Goal: Task Accomplishment & Management: Use online tool/utility

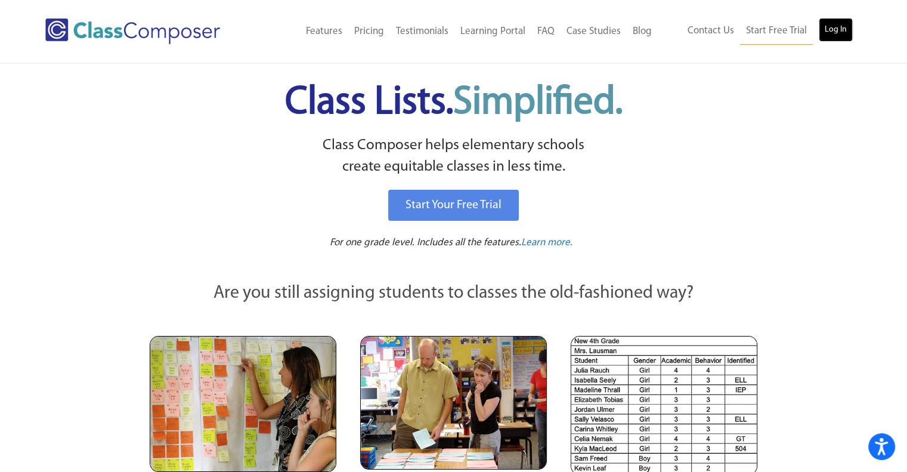
click at [833, 35] on link "Log In" at bounding box center [836, 30] width 34 height 24
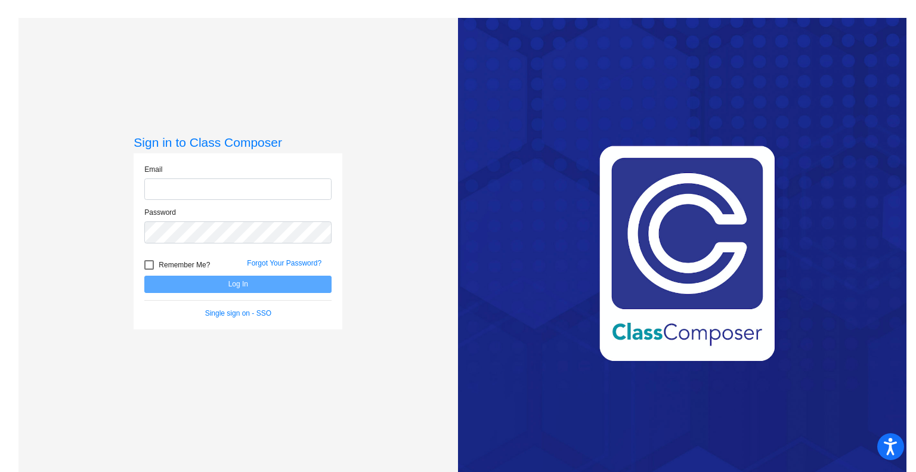
type input "[EMAIL_ADDRESS][DOMAIN_NAME]"
click at [219, 278] on button "Log In" at bounding box center [237, 283] width 187 height 17
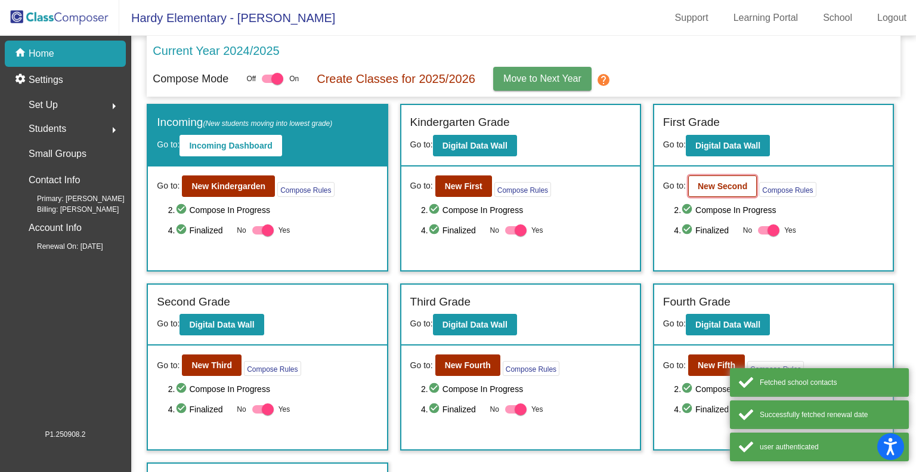
click at [698, 188] on b "New Second" at bounding box center [722, 186] width 49 height 10
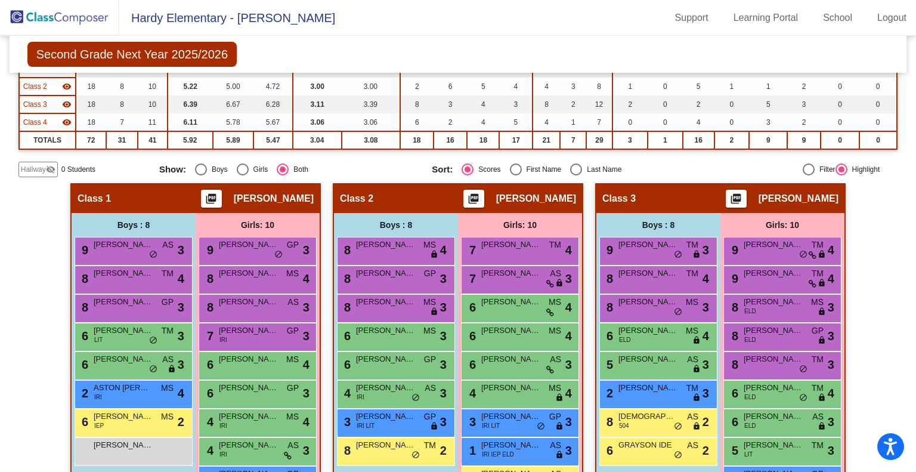
scroll to position [298, 0]
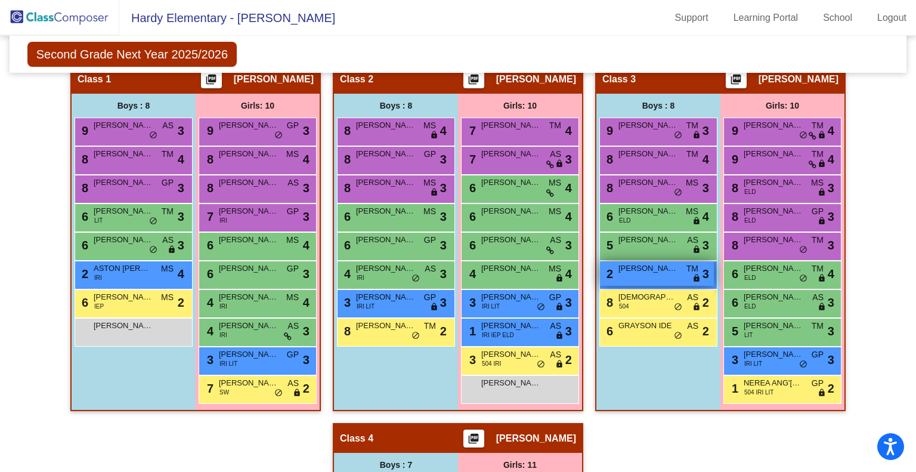
click at [667, 271] on span "PARKER ADAMCHESKI" at bounding box center [648, 268] width 60 height 12
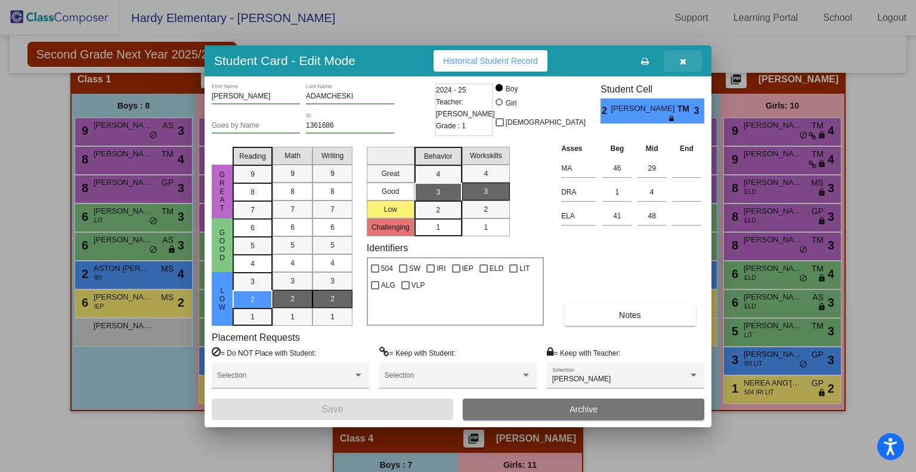
click at [684, 64] on icon "button" at bounding box center [683, 61] width 7 height 8
